Goal: Check status: Check status

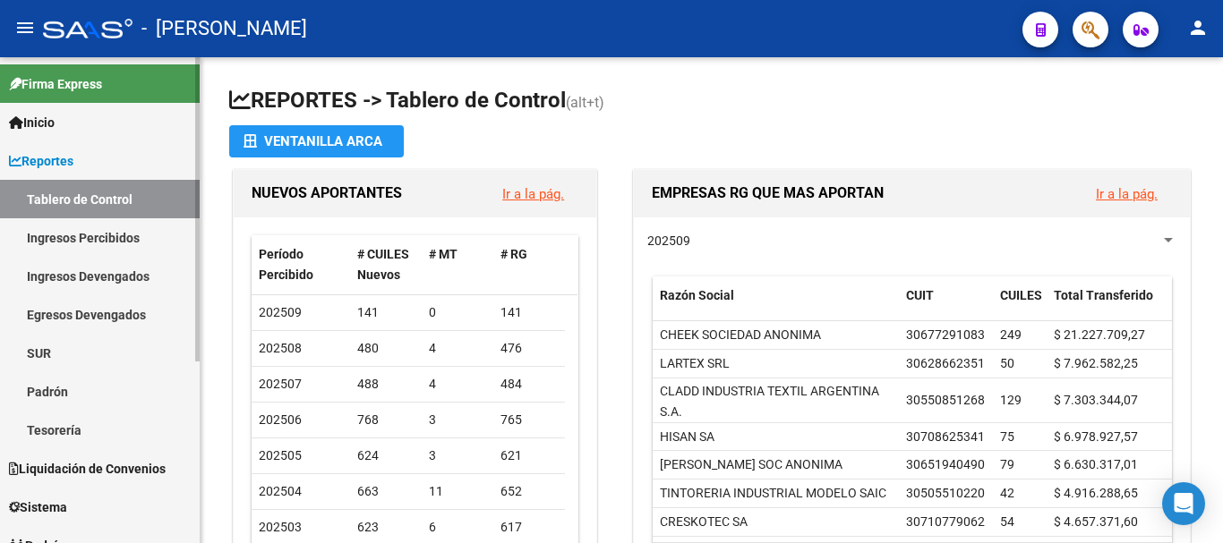
scroll to position [269, 0]
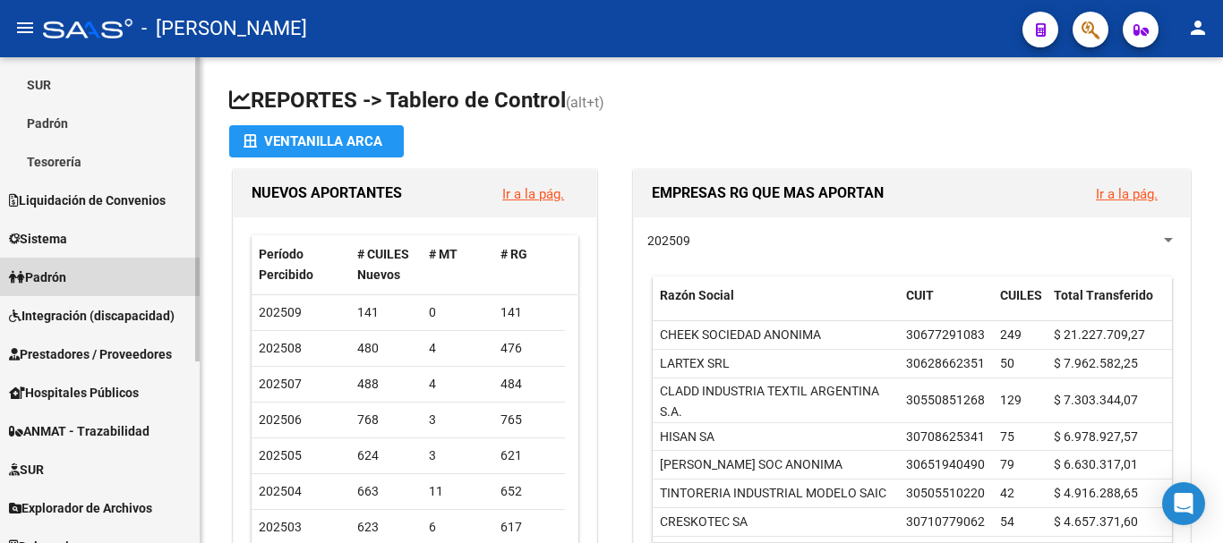
click at [80, 270] on link "Padrón" at bounding box center [100, 277] width 200 height 39
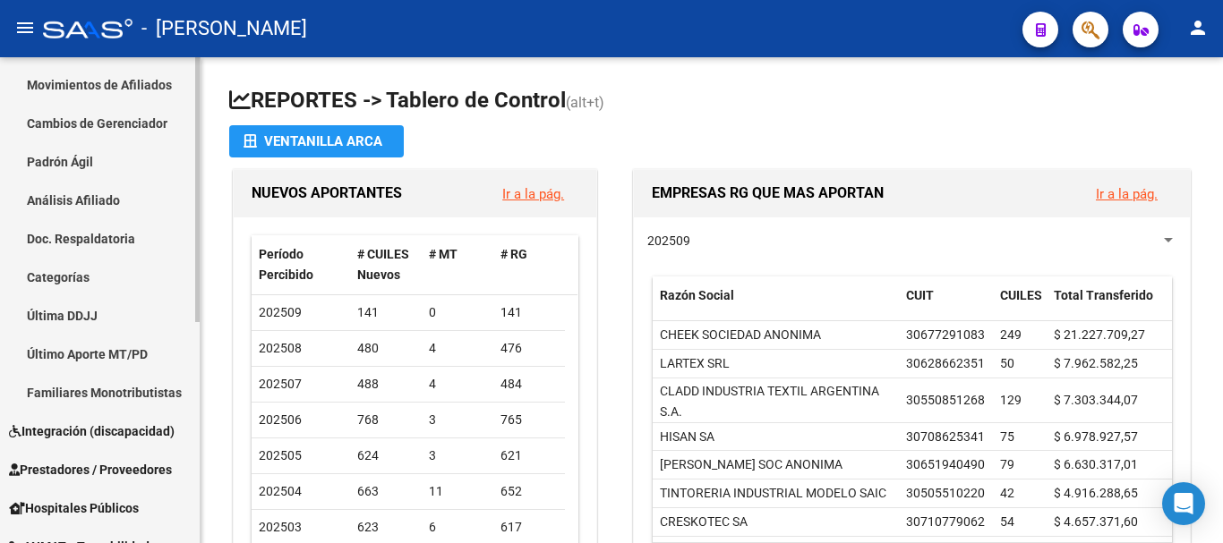
click at [63, 154] on link "Padrón Ágil" at bounding box center [100, 161] width 200 height 39
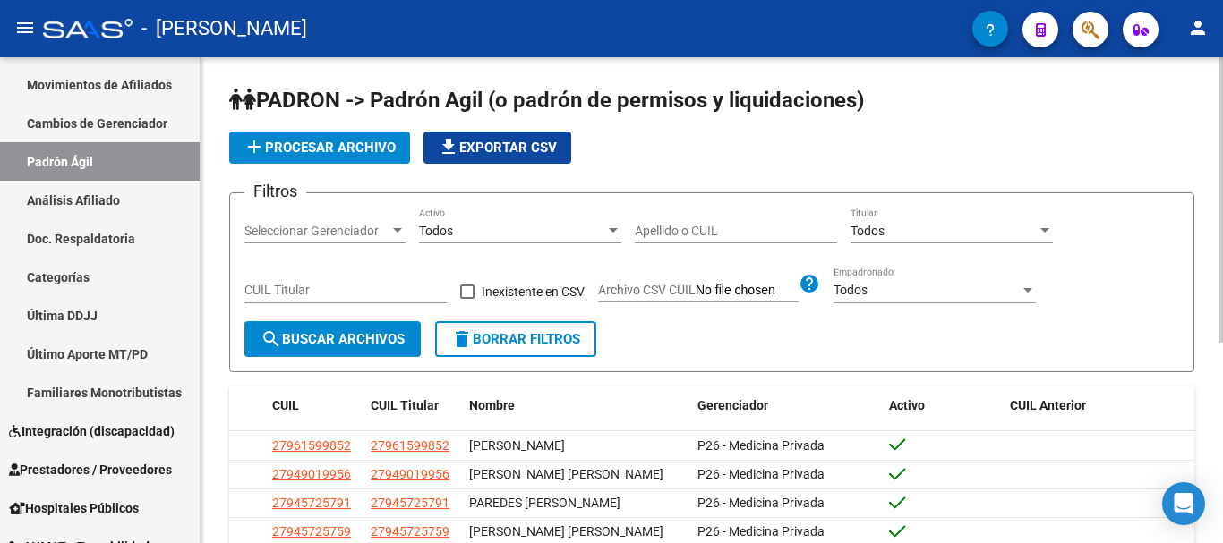
click at [337, 285] on input "CUIL Titular" at bounding box center [345, 290] width 202 height 15
paste input "23-17346559-9"
type input "23-17346559-9"
click at [338, 346] on span "search Buscar Archivos" at bounding box center [333, 339] width 144 height 16
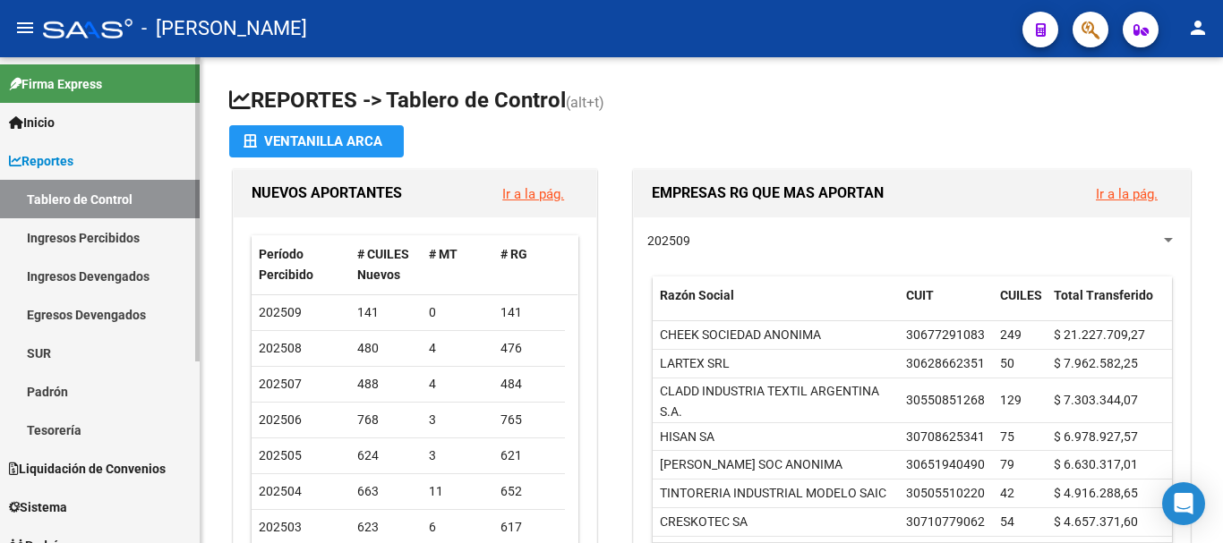
scroll to position [291, 0]
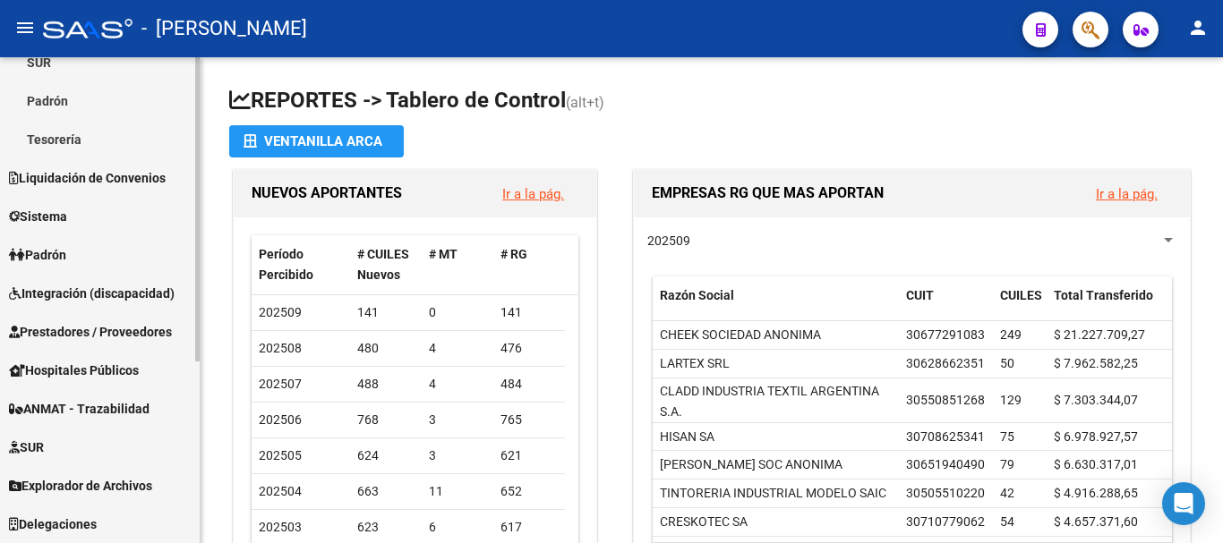
click at [83, 252] on link "Padrón" at bounding box center [100, 254] width 200 height 39
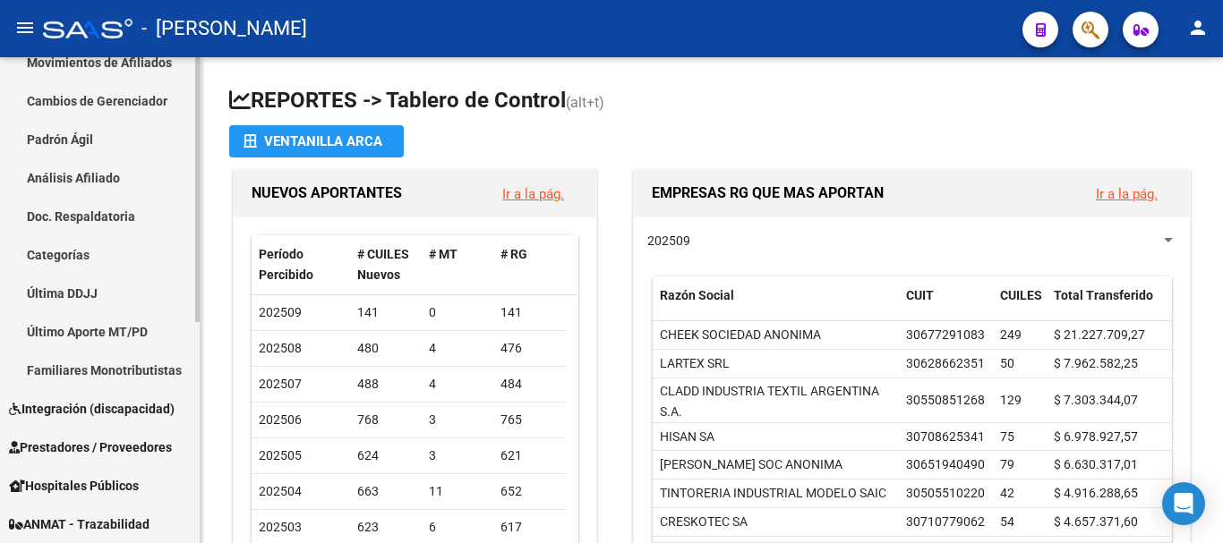
click at [111, 132] on link "Padrón Ágil" at bounding box center [100, 139] width 200 height 39
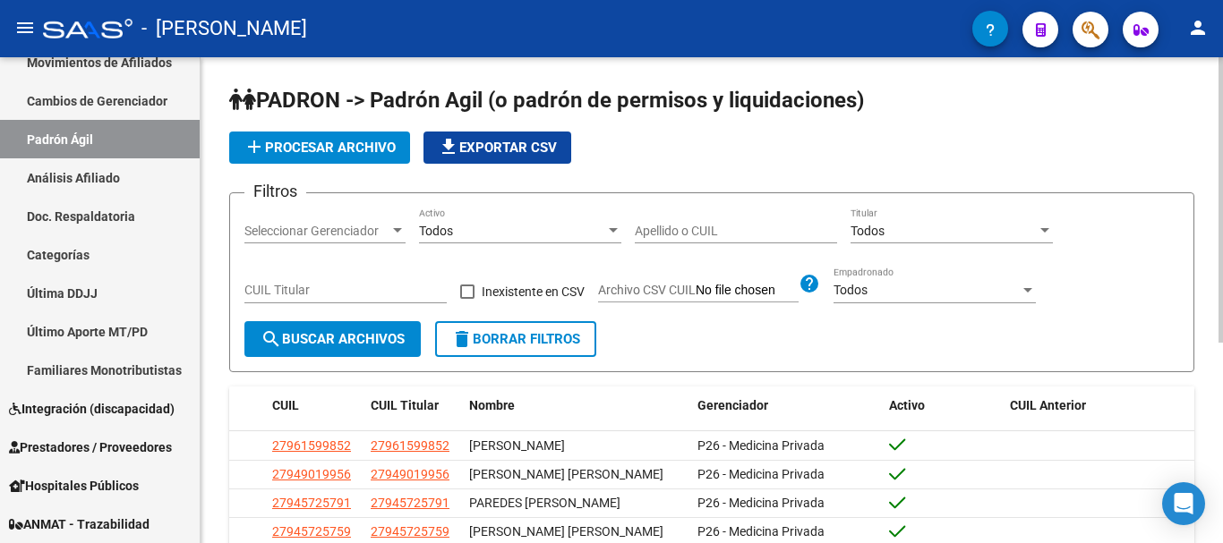
click at [341, 274] on div "CUIL Titular" at bounding box center [345, 286] width 202 height 36
click at [338, 283] on div "CUIL Titular" at bounding box center [345, 286] width 202 height 36
paste input "-35351147"
type input "20-35351147-6"
drag, startPoint x: 319, startPoint y: 335, endPoint x: 392, endPoint y: 329, distance: 73.6
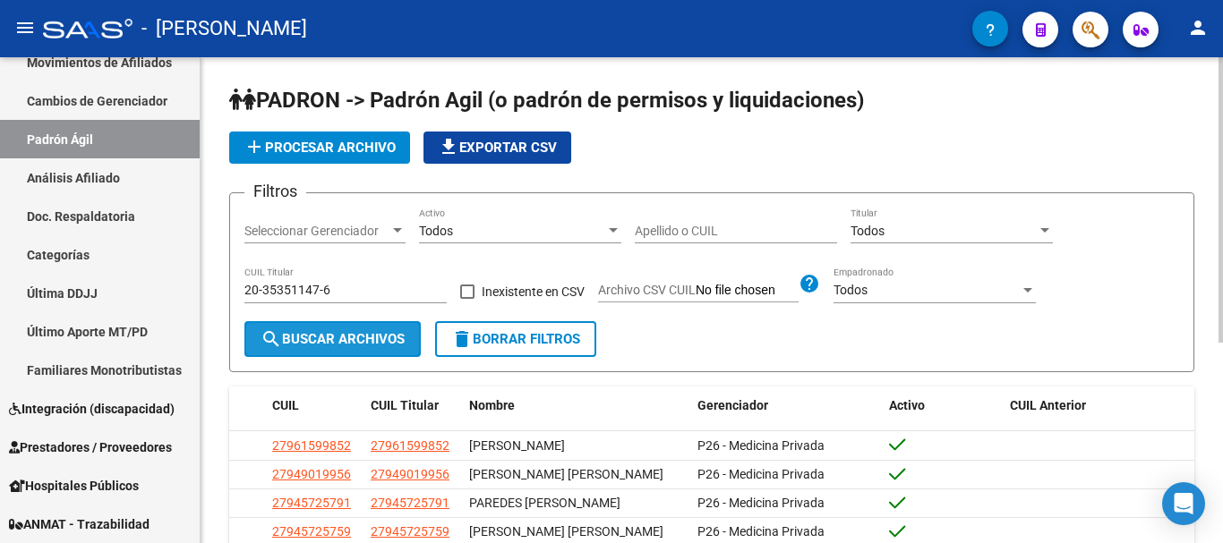
click at [319, 336] on span "search Buscar Archivos" at bounding box center [333, 339] width 144 height 16
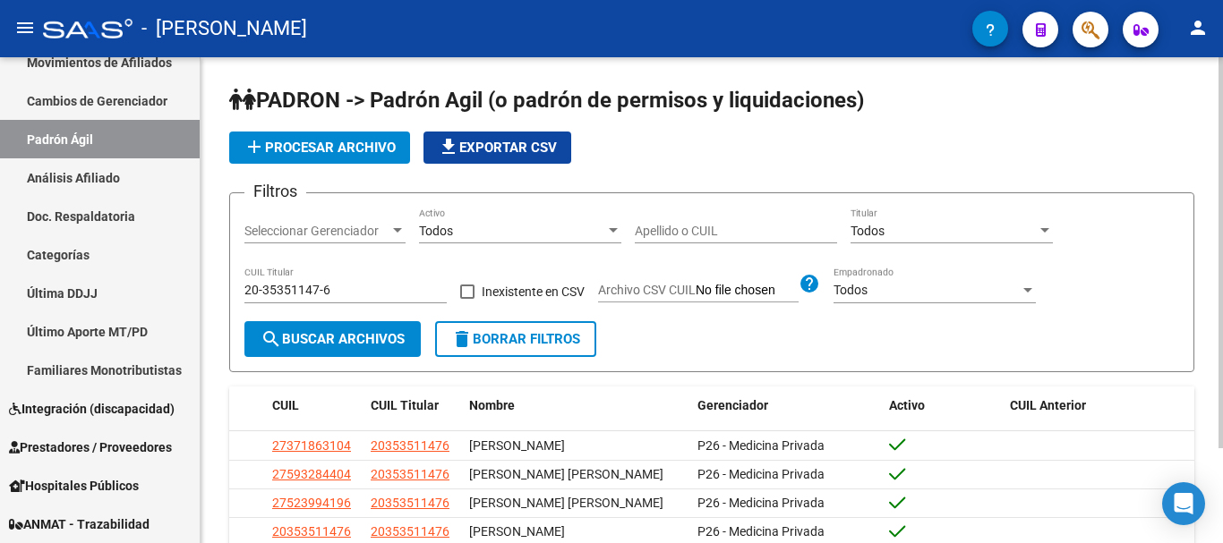
scroll to position [90, 0]
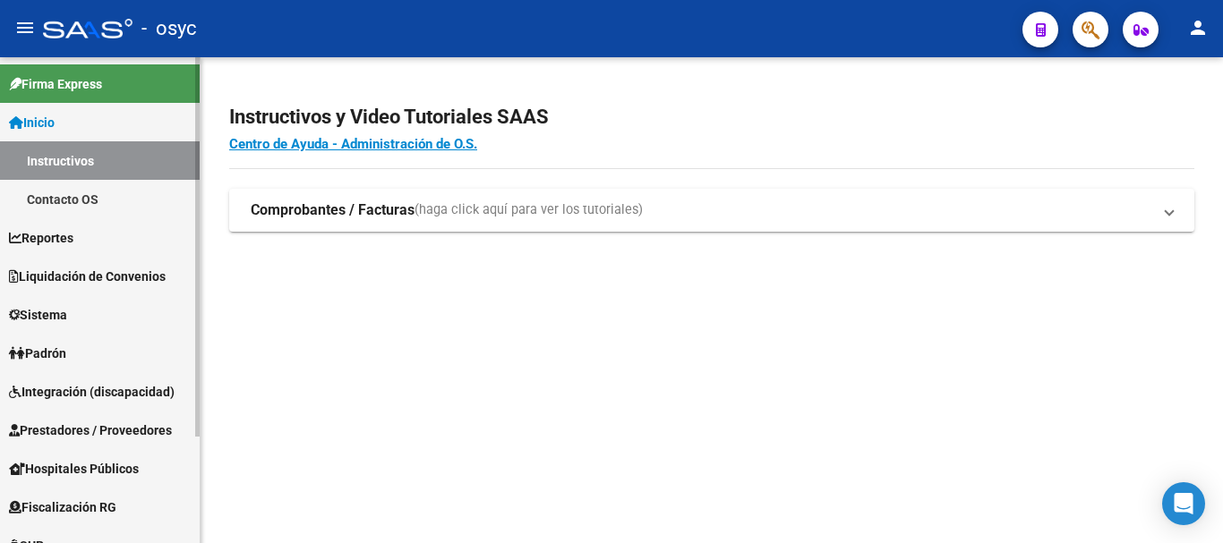
click at [47, 353] on span "Padrón" at bounding box center [37, 354] width 57 height 20
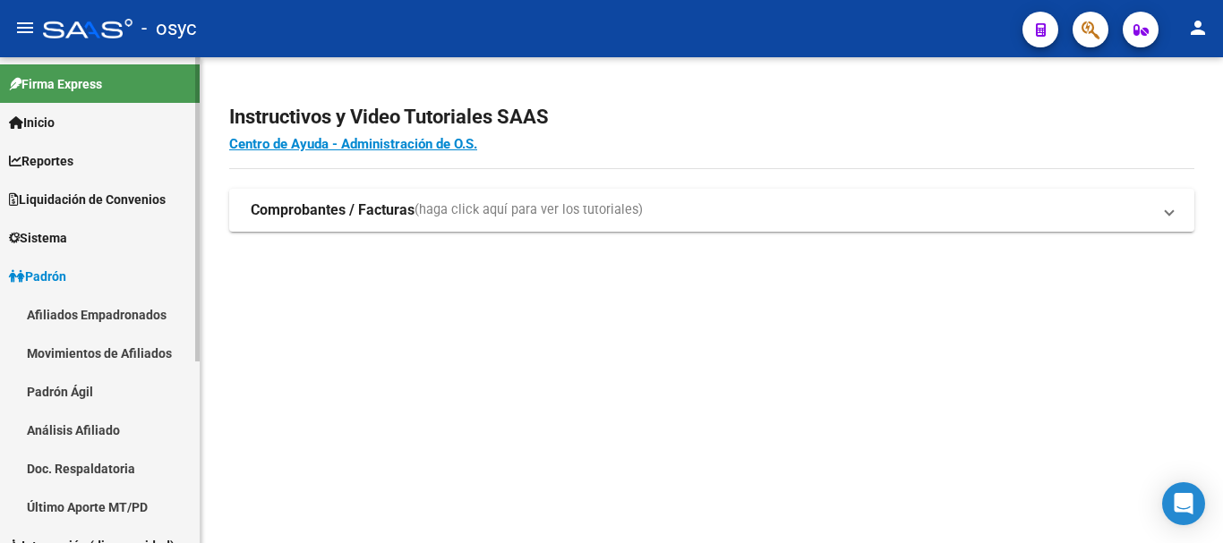
click at [80, 377] on link "Padrón Ágil" at bounding box center [100, 391] width 200 height 39
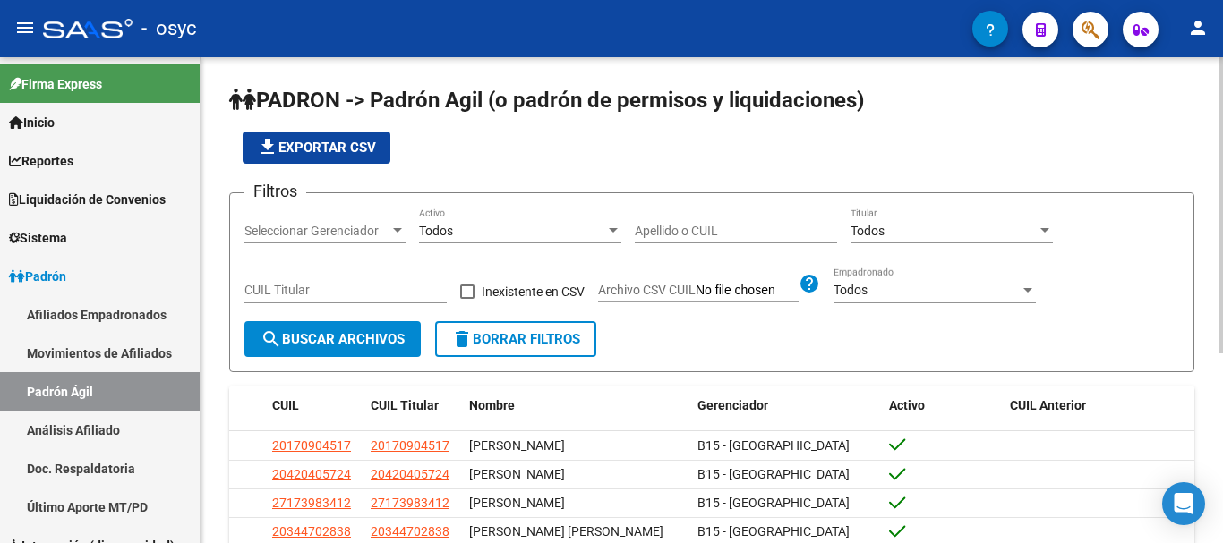
click at [352, 292] on input "CUIL Titular" at bounding box center [345, 290] width 202 height 15
paste input "20-93965018-1"
type input "20-93965018-1"
click at [328, 336] on span "search Buscar Archivos" at bounding box center [333, 339] width 144 height 16
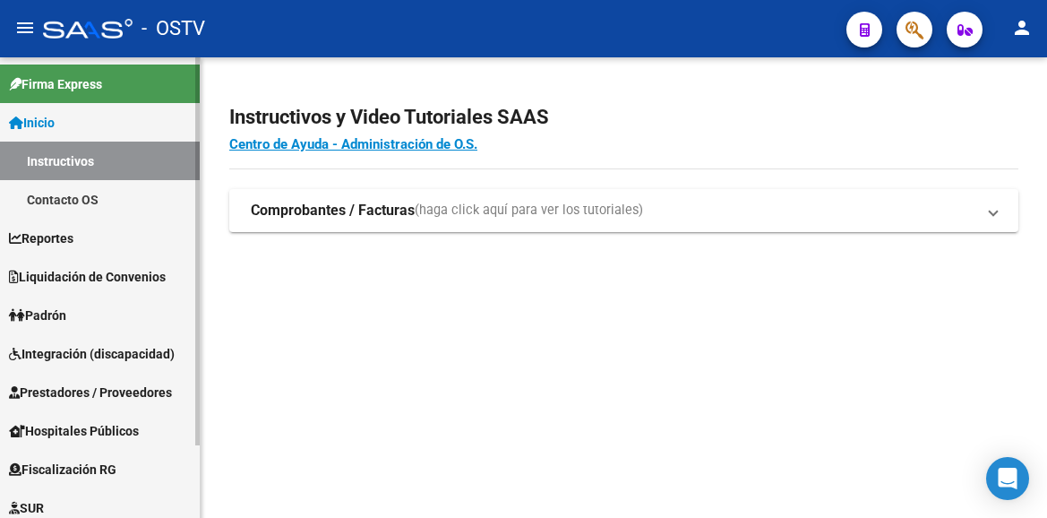
click at [88, 320] on link "Padrón" at bounding box center [100, 314] width 200 height 39
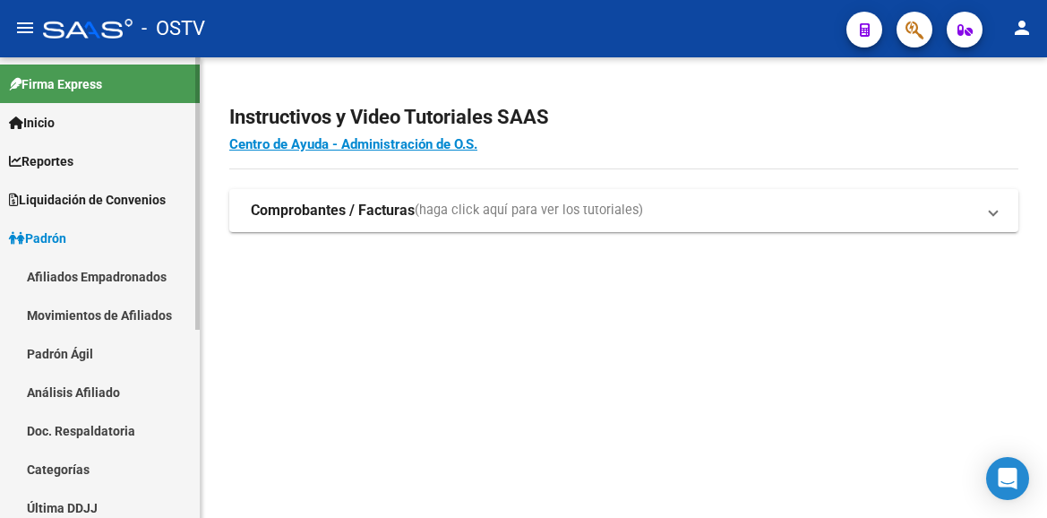
click at [84, 356] on link "Padrón Ágil" at bounding box center [100, 353] width 200 height 39
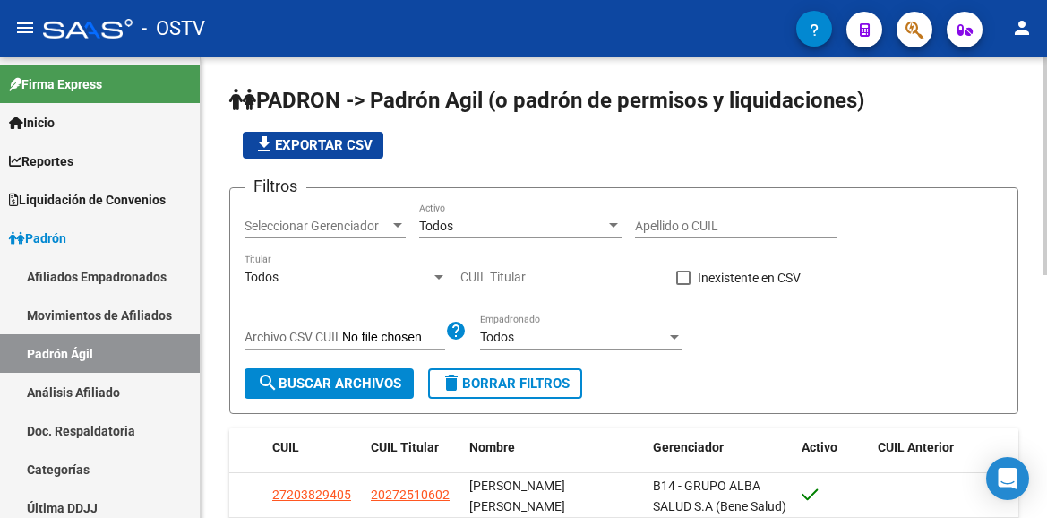
drag, startPoint x: 716, startPoint y: 149, endPoint x: 668, endPoint y: 162, distance: 50.2
click at [715, 148] on div "file_download Exportar CSV" at bounding box center [623, 145] width 789 height 27
click at [526, 280] on input "CUIL Titular" at bounding box center [561, 277] width 202 height 15
paste input "-27780100"
type input "20-27780100-1"
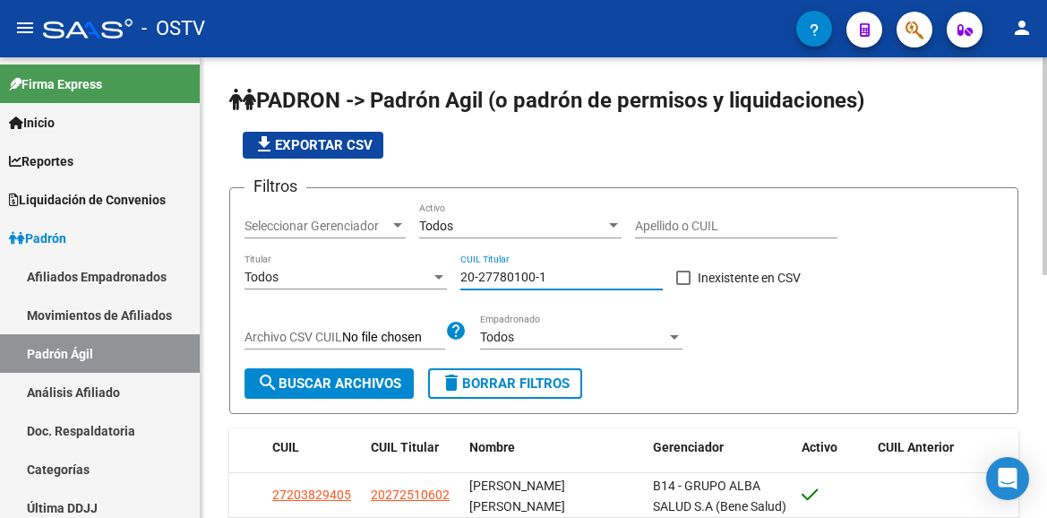
click at [337, 386] on span "search Buscar Archivos" at bounding box center [329, 383] width 144 height 16
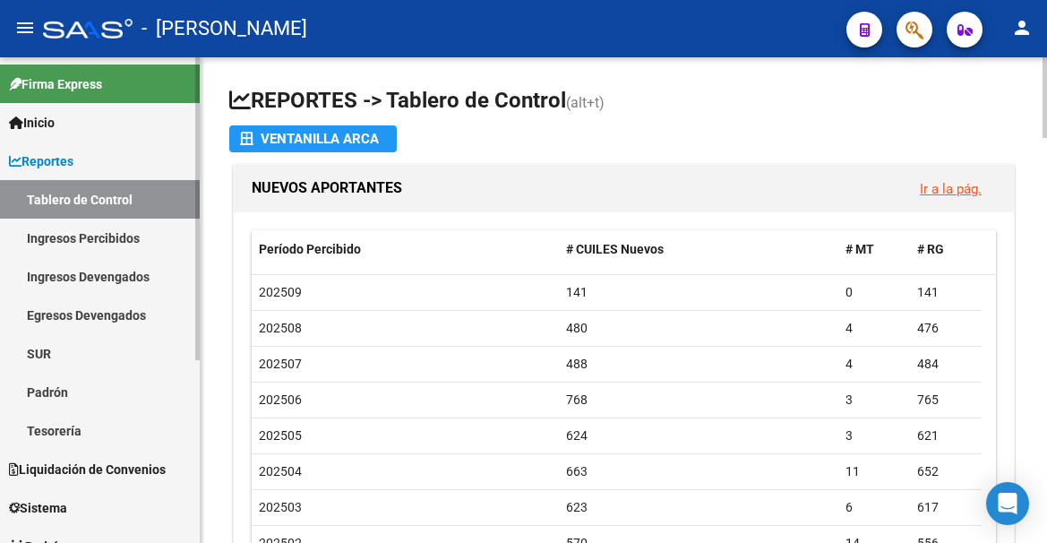
scroll to position [269, 0]
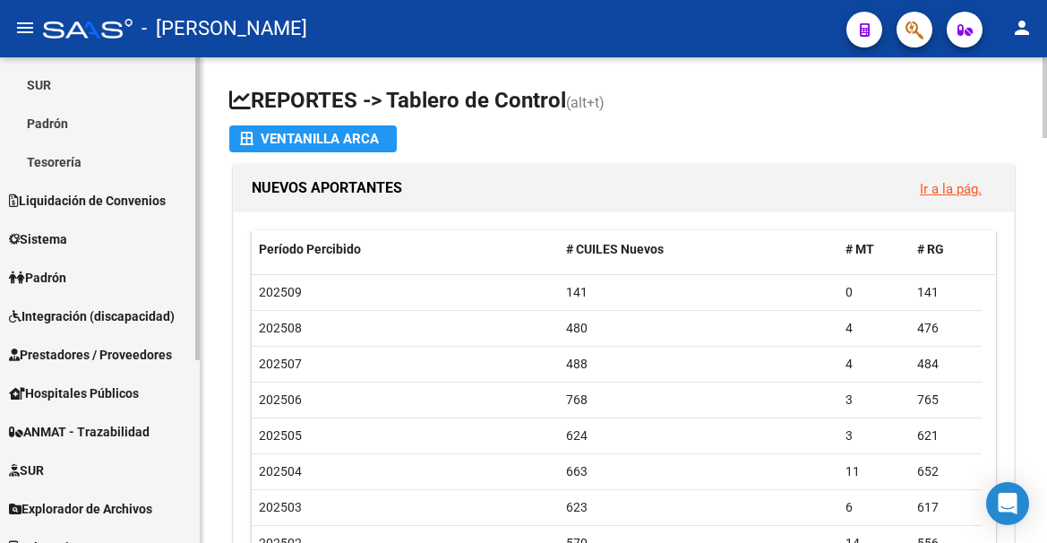
click at [99, 287] on link "Padrón" at bounding box center [100, 277] width 200 height 39
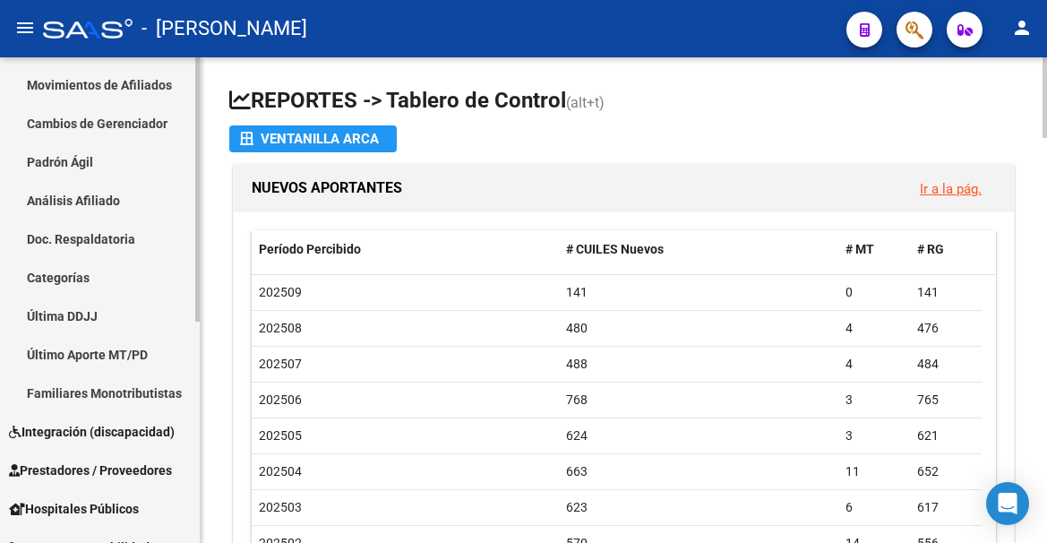
click at [81, 166] on link "Padrón Ágil" at bounding box center [100, 161] width 200 height 39
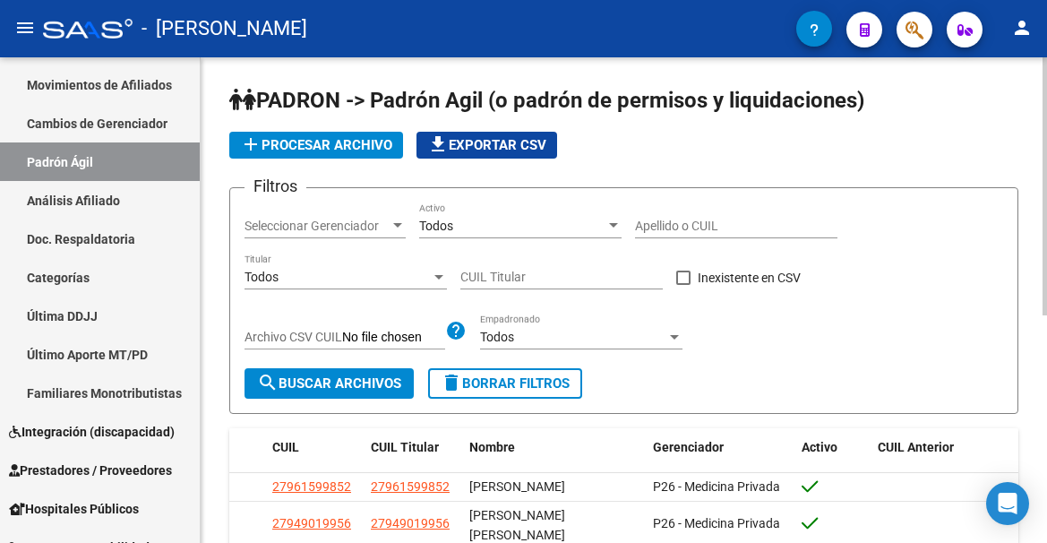
click at [531, 275] on input "CUIL Titular" at bounding box center [561, 277] width 202 height 15
paste input "20-24458910-4"
type input "20-24458910-4"
click at [356, 386] on span "search Buscar Archivos" at bounding box center [329, 383] width 144 height 16
